Goal: Find specific page/section: Find specific page/section

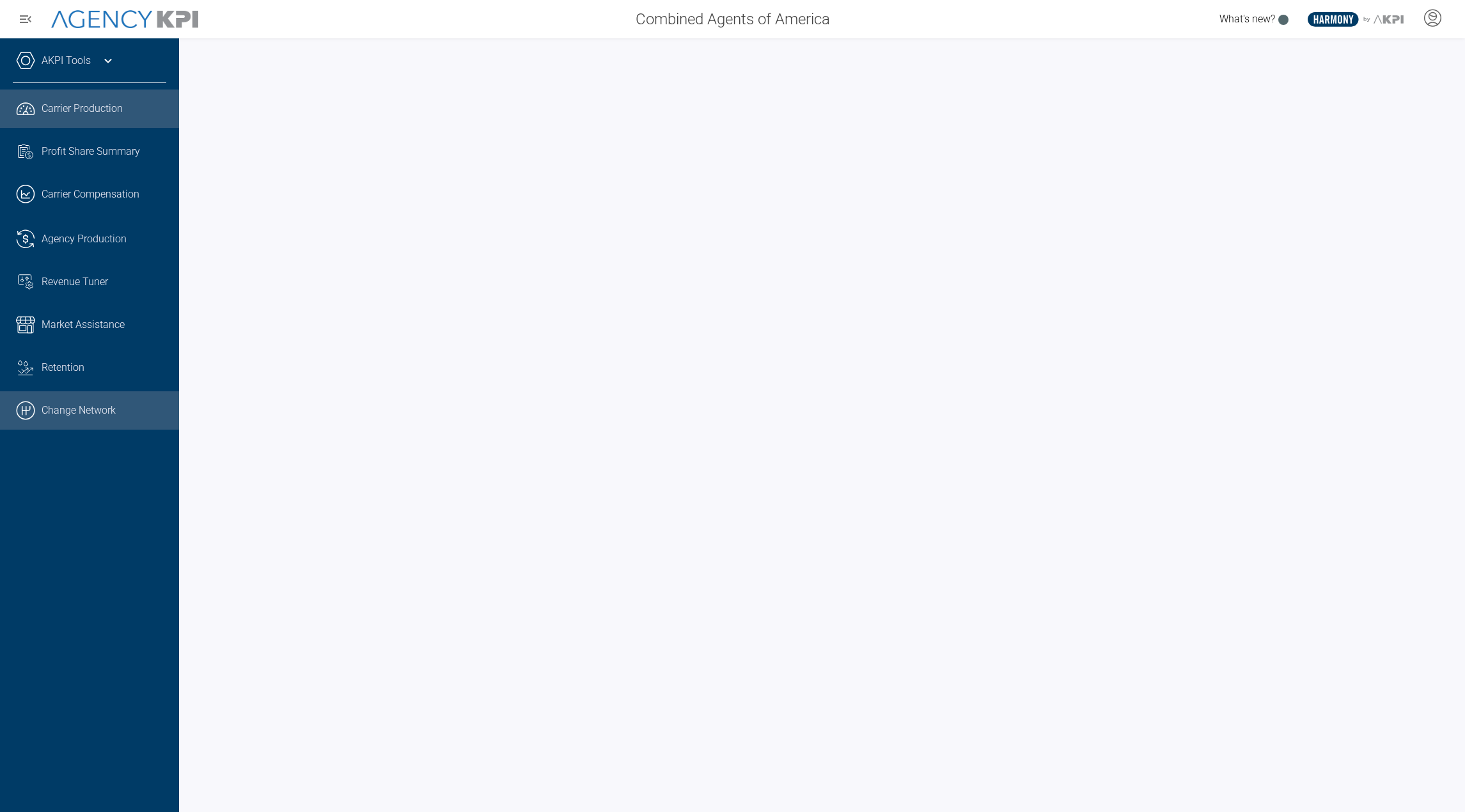
click at [87, 418] on link ".cls-1{fill:none;stroke:#000;stroke-linecap:round;stroke-linejoin:round;stroke-…" at bounding box center [89, 410] width 179 height 38
